Goal: Find contact information: Find contact information

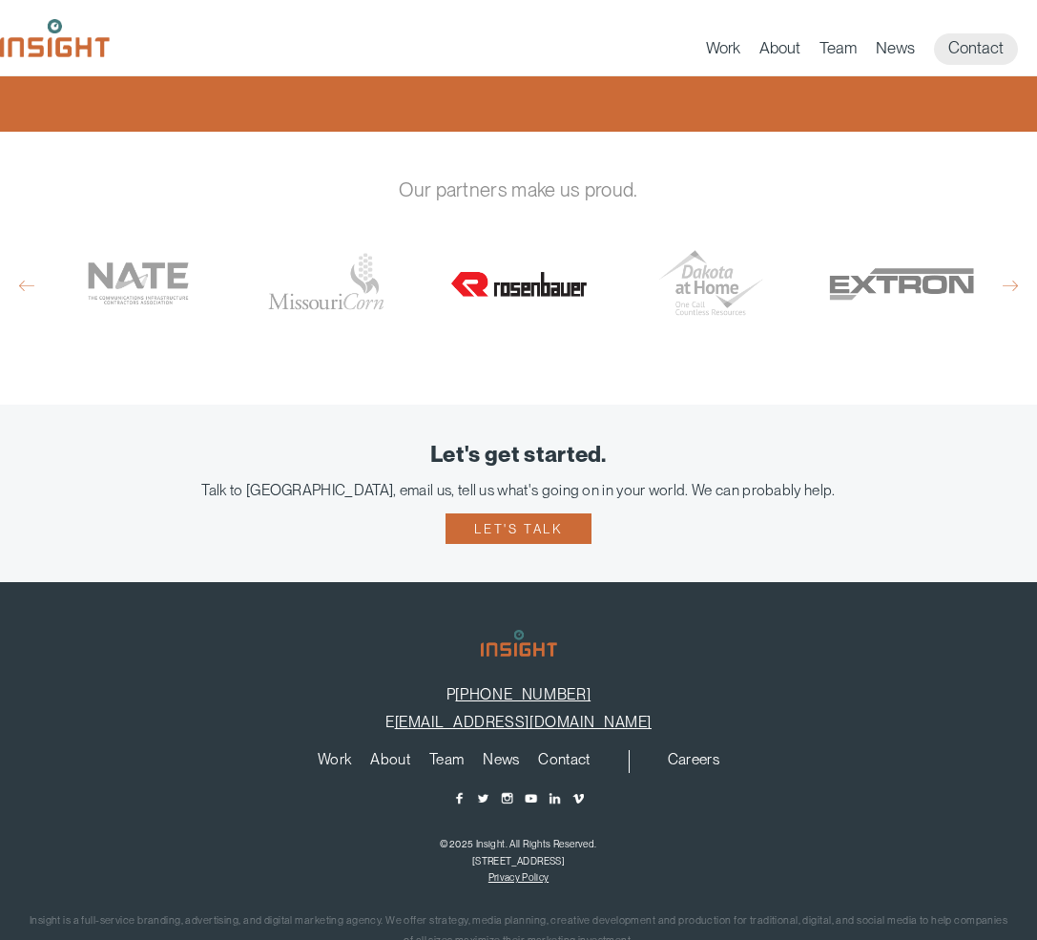
scroll to position [945, 0]
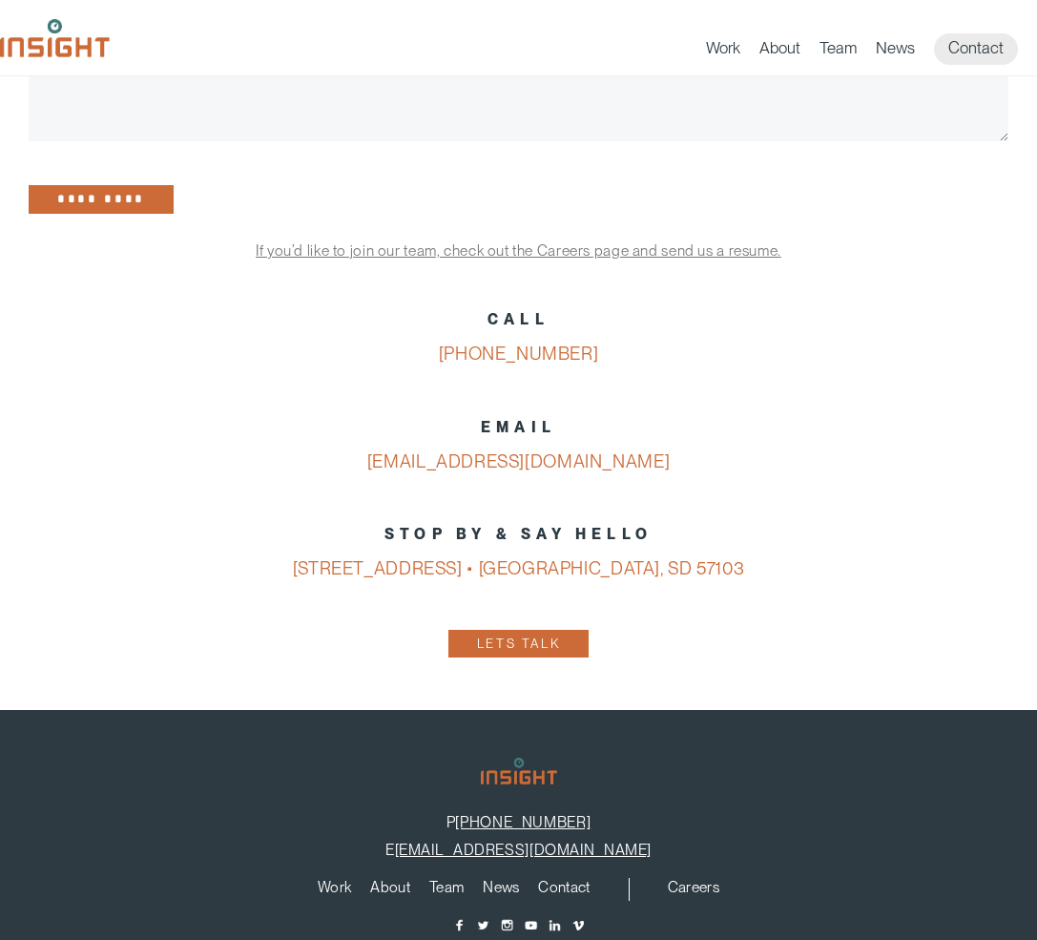
scroll to position [870, 0]
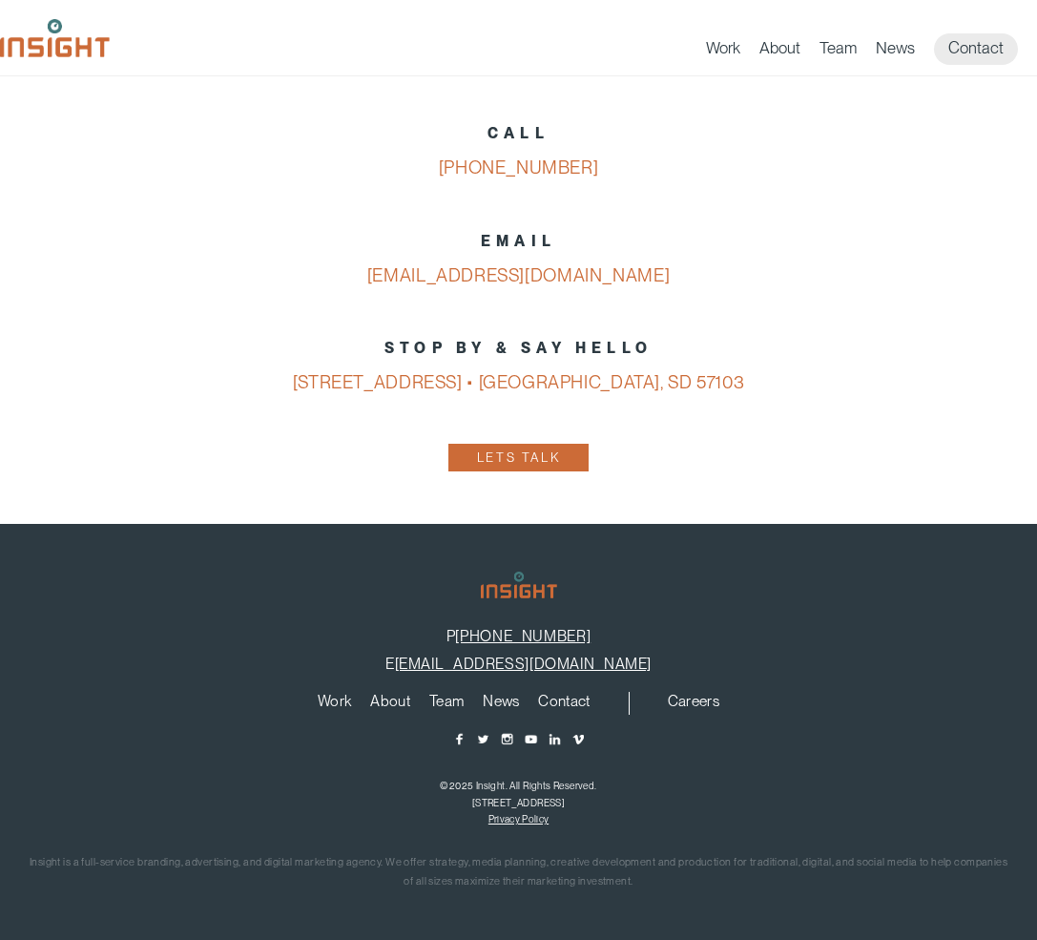
click at [888, 344] on p "STOP BY & SAY HELLO [STREET_ADDRESS] • [GEOGRAPHIC_DATA], SD 57103" at bounding box center [519, 366] width 980 height 70
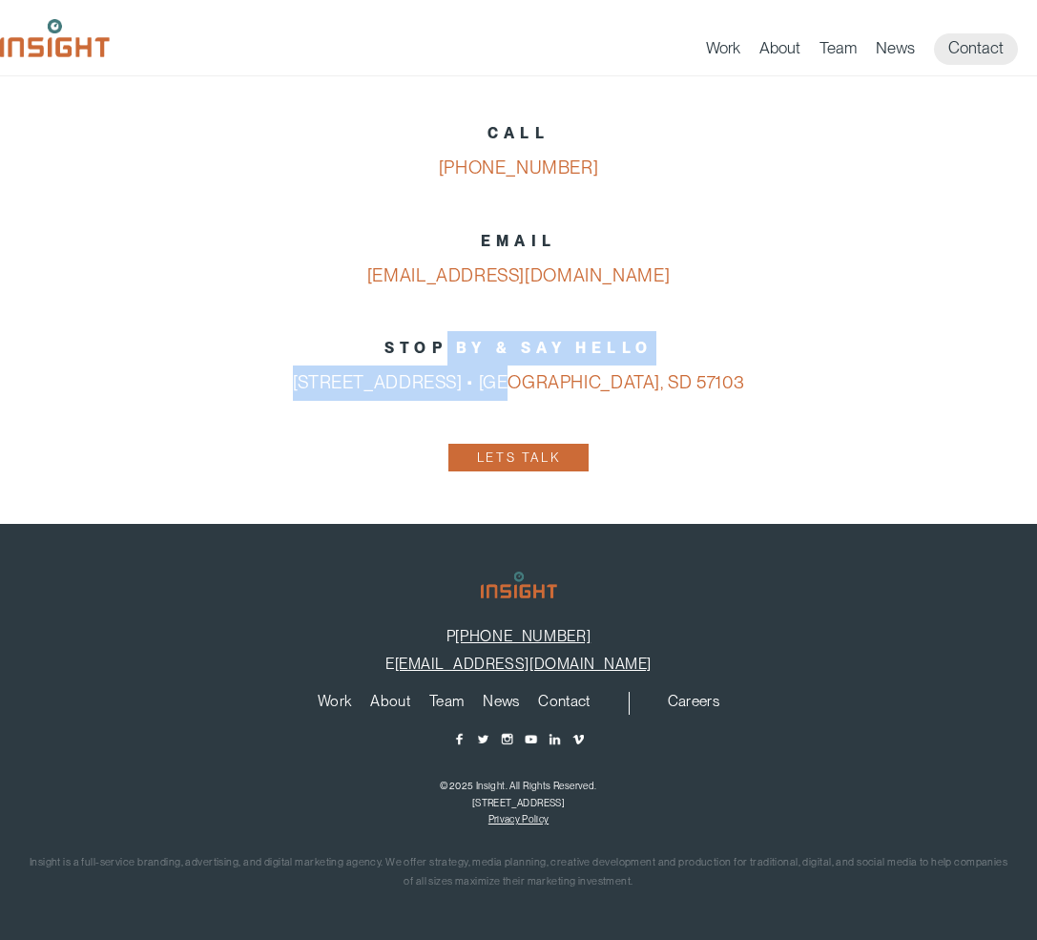
drag, startPoint x: 469, startPoint y: 365, endPoint x: 521, endPoint y: 375, distance: 52.4
click at [490, 367] on p "STOP BY & SAY HELLO 401 E 8th Street Suite 304 • Sioux Falls, SD 57103" at bounding box center [519, 366] width 980 height 70
click at [799, 304] on div "CALL 605-275-0011 EMAIL info@insightmarketingdesign.com STOP BY & SAY HELLO 401…" at bounding box center [519, 296] width 980 height 360
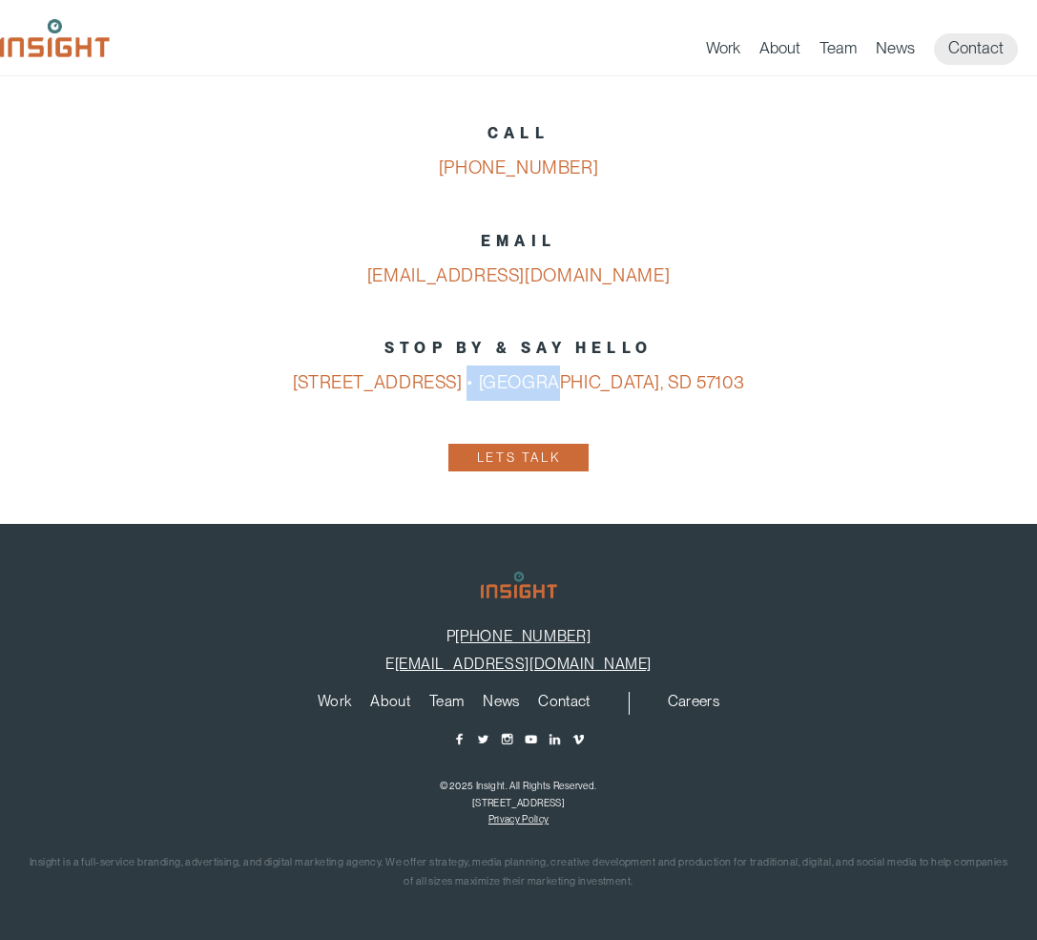
drag, startPoint x: 457, startPoint y: 365, endPoint x: 531, endPoint y: 369, distance: 74.5
click at [531, 369] on p "STOP BY & SAY HELLO 401 E 8th Street Suite 304 • Sioux Falls, SD 57103" at bounding box center [519, 366] width 980 height 70
copy link "Suite 304"
click at [924, 377] on p "STOP BY & SAY HELLO 401 E 8th Street Suite 304 • Sioux Falls, SD 57103" at bounding box center [519, 366] width 980 height 70
drag, startPoint x: 900, startPoint y: 243, endPoint x: 741, endPoint y: 10, distance: 282.8
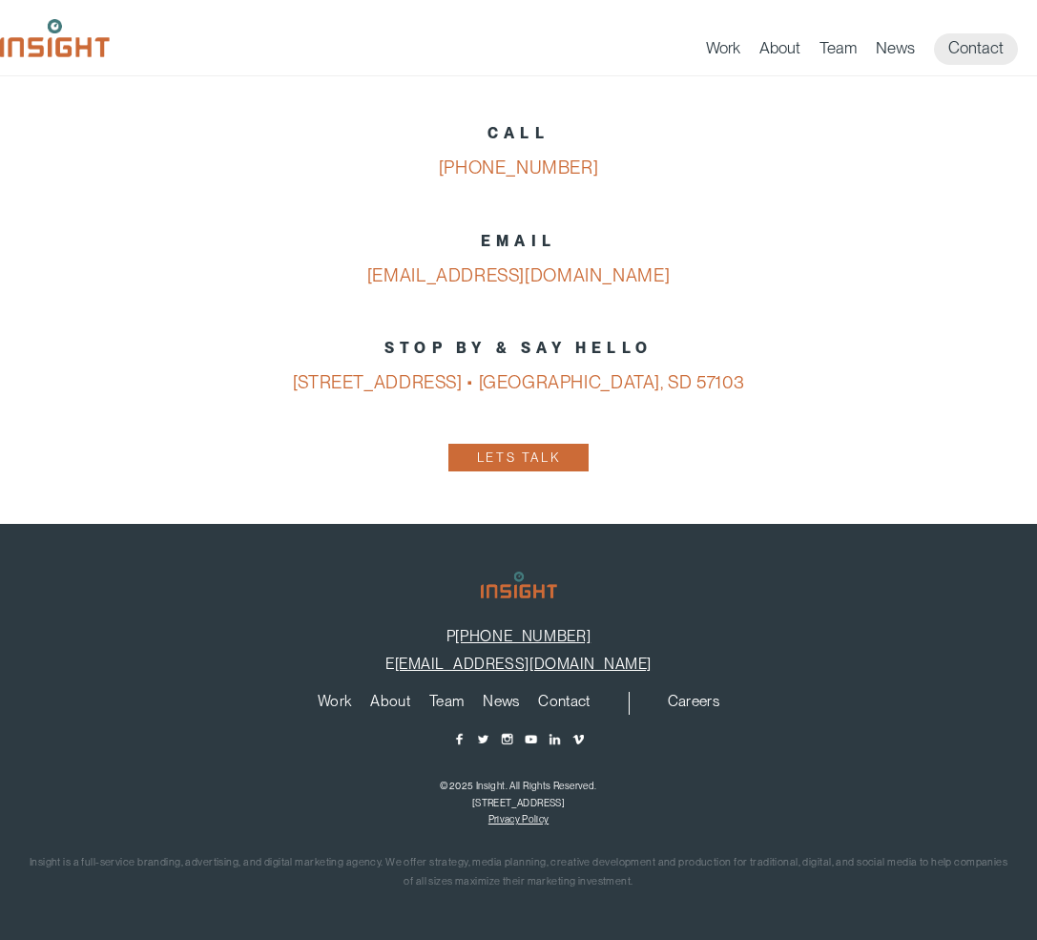
click at [901, 242] on p "EMAIL info@insightmarketingdesign.com" at bounding box center [519, 259] width 980 height 70
drag, startPoint x: 294, startPoint y: 375, endPoint x: 723, endPoint y: 379, distance: 429.3
click at [723, 379] on p "STOP BY & SAY HELLO 401 E 8th Street Suite 304 • Sioux Falls, SD 57103" at bounding box center [519, 366] width 980 height 70
copy link "401 E 8th Street Suite 304 • Sioux Falls, SD 57103"
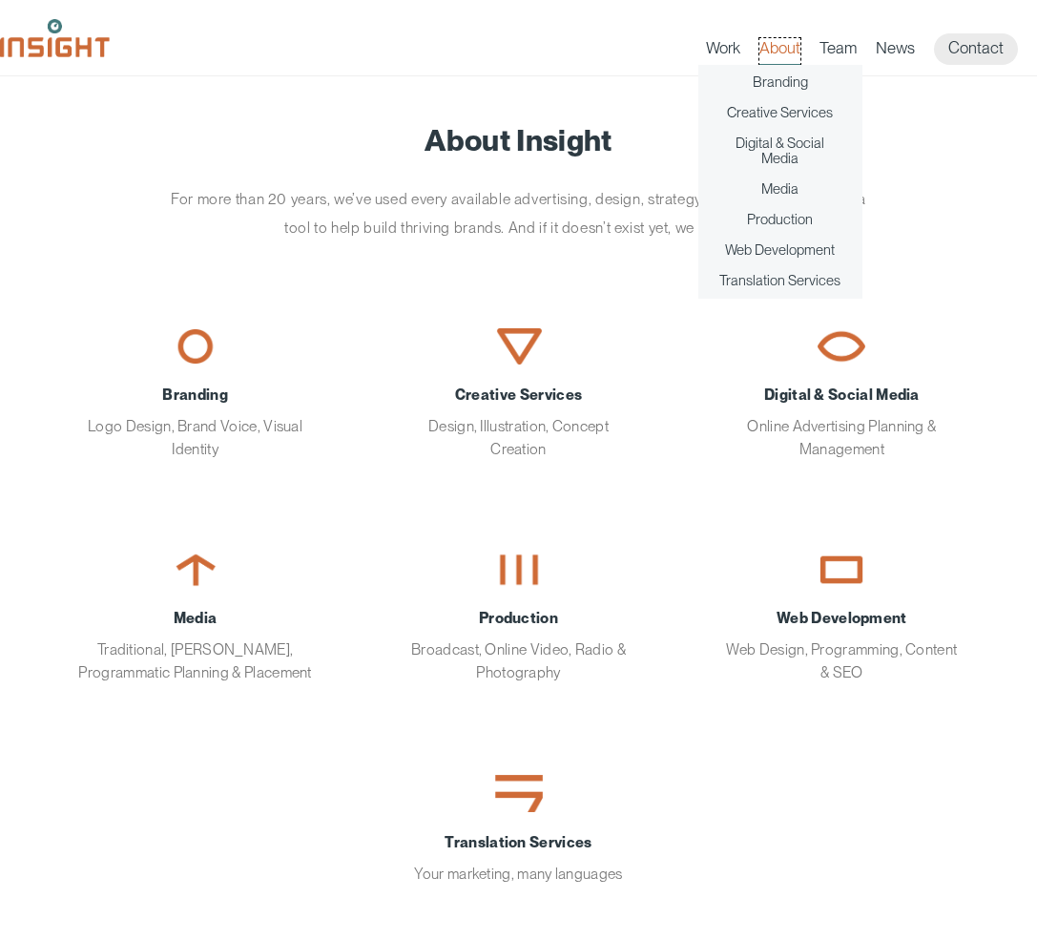
click at [780, 57] on link "About" at bounding box center [779, 51] width 41 height 27
